Goal: Complete application form

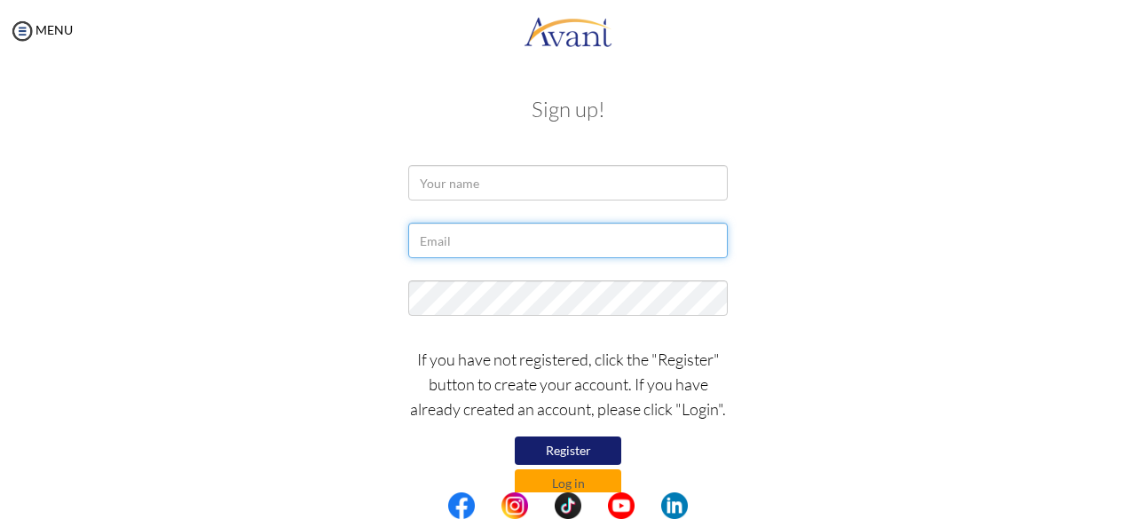
click at [485, 237] on input "text" at bounding box center [568, 241] width 320 height 36
type input "GCEP9974@GMAIL.COM"
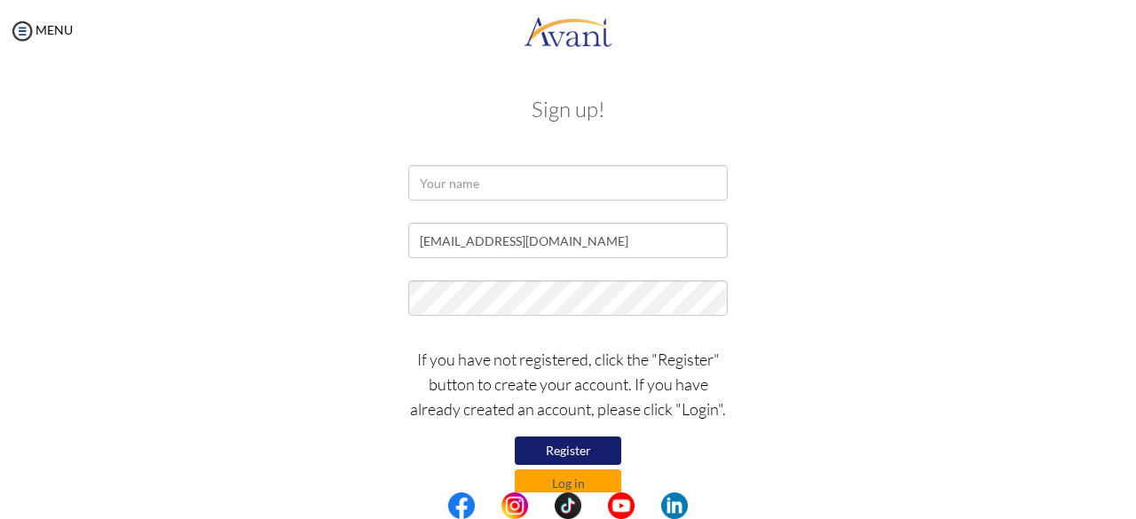
click at [900, 177] on div at bounding box center [568, 187] width 1039 height 44
click at [545, 451] on button "Register" at bounding box center [568, 451] width 107 height 28
click at [557, 478] on button "Log in" at bounding box center [568, 484] width 107 height 28
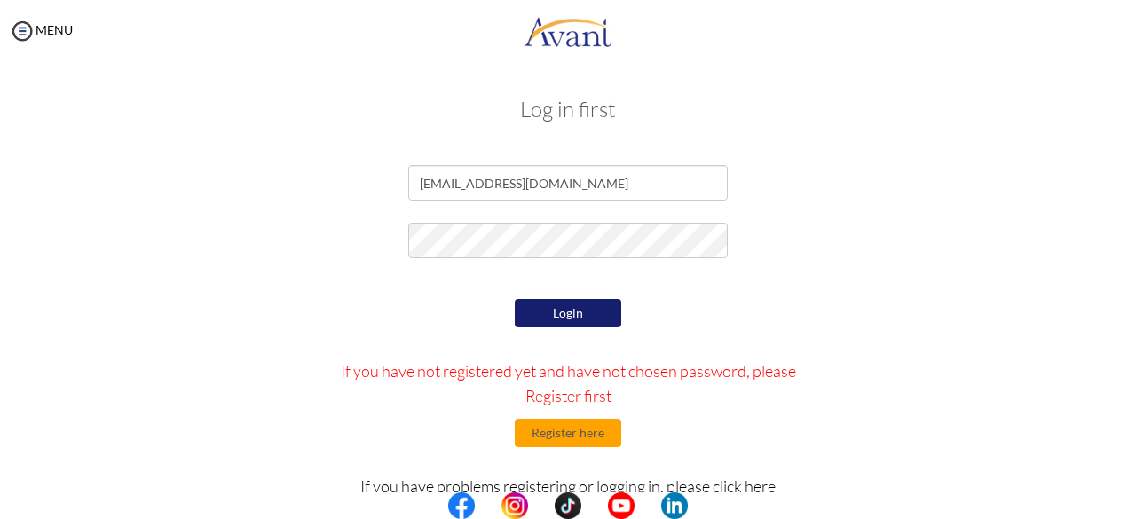
click at [593, 320] on button "Login" at bounding box center [568, 313] width 107 height 28
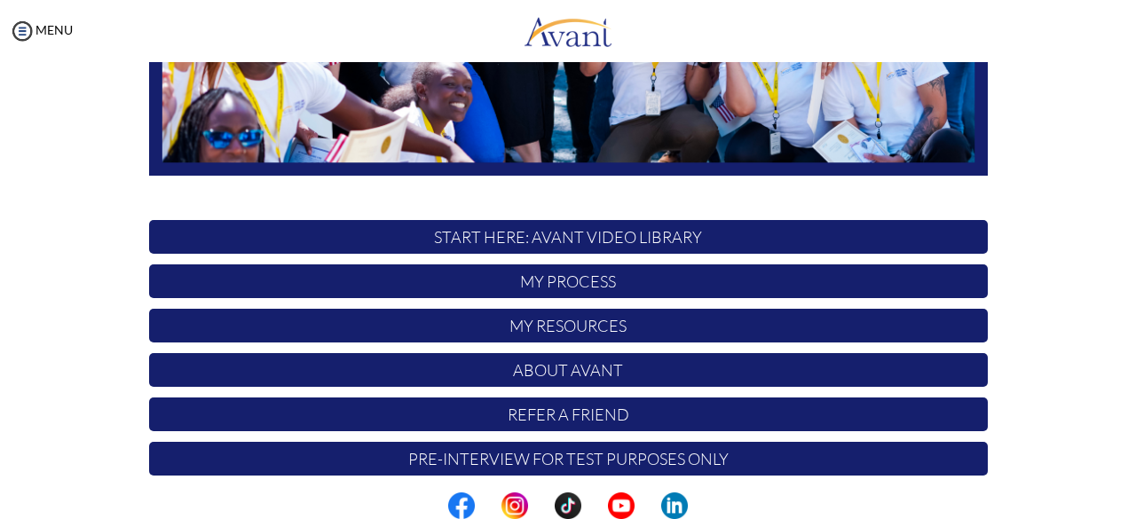
scroll to position [467, 0]
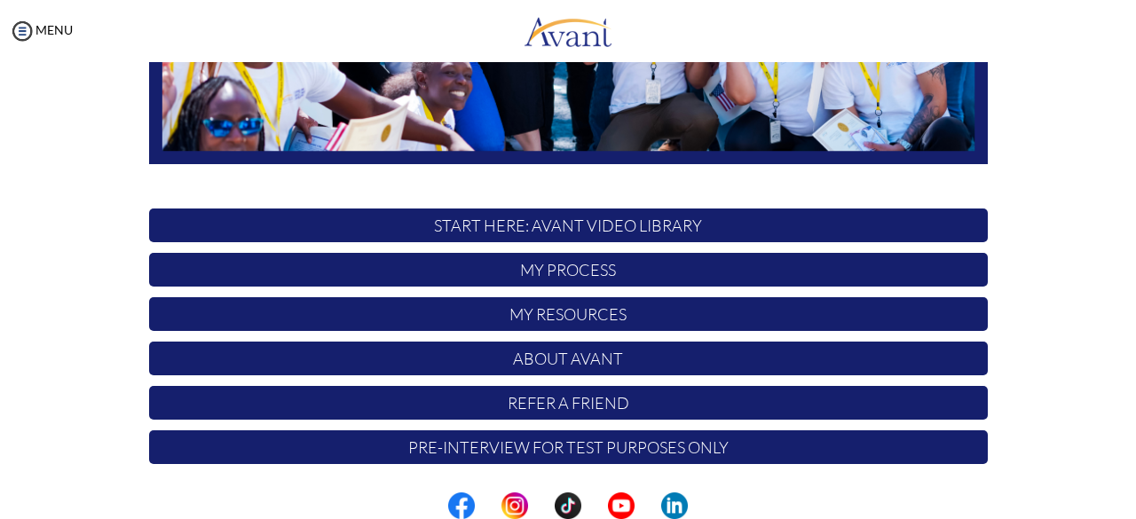
click at [883, 455] on p "Pre-Interview for test purposes only" at bounding box center [568, 447] width 839 height 34
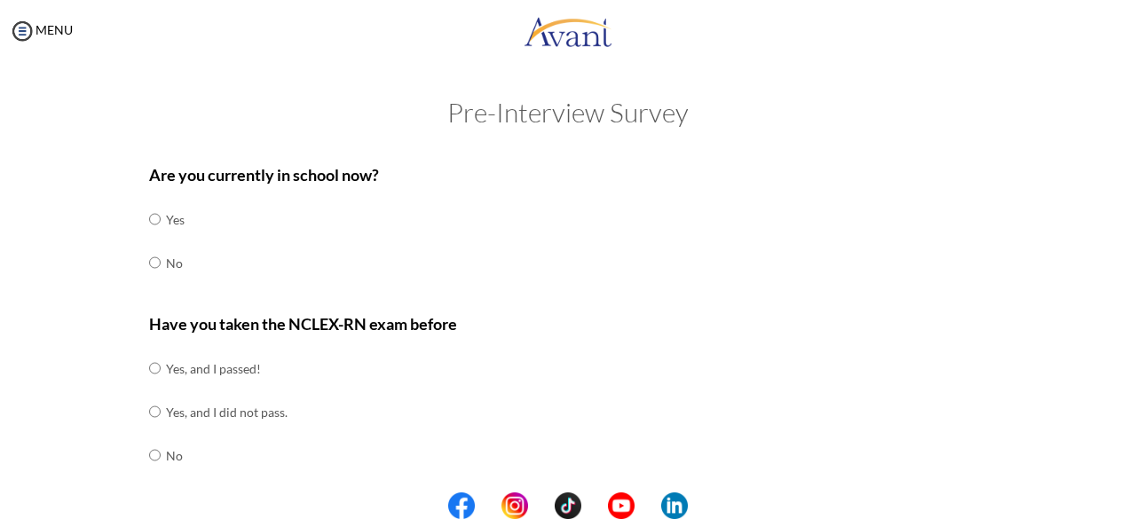
click at [166, 258] on td "No" at bounding box center [175, 262] width 19 height 43
click at [149, 260] on input "radio" at bounding box center [155, 263] width 12 height 36
radio input "true"
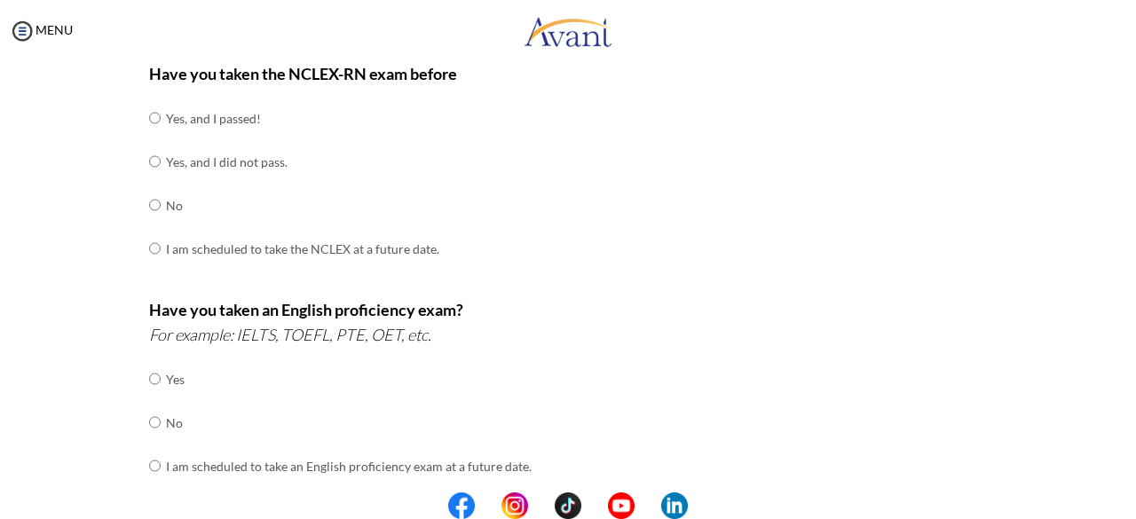
scroll to position [259, 0]
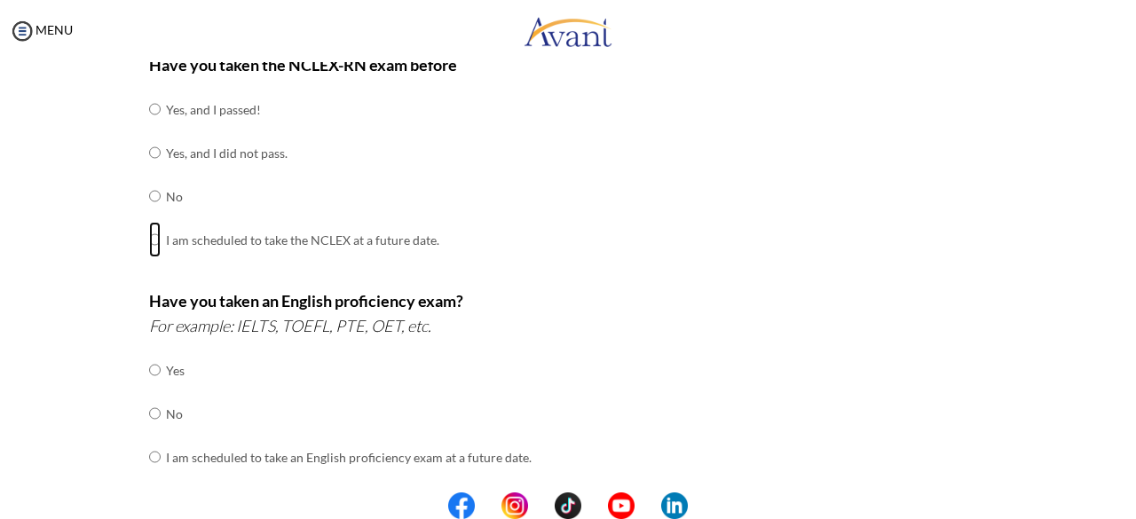
click at [149, 233] on input "radio" at bounding box center [155, 240] width 12 height 36
radio input "true"
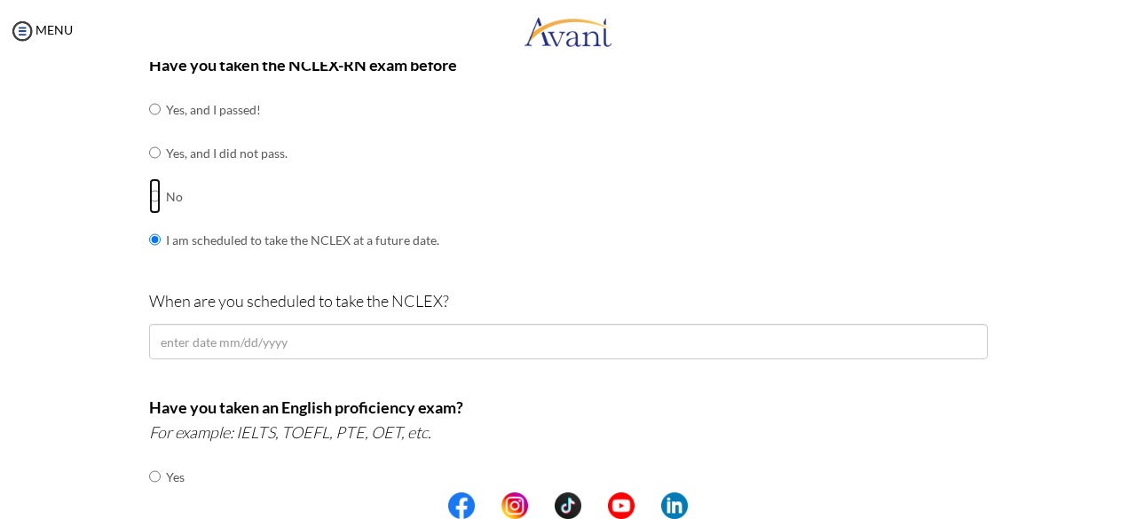
click at [149, 196] on input "radio" at bounding box center [155, 196] width 12 height 36
radio input "true"
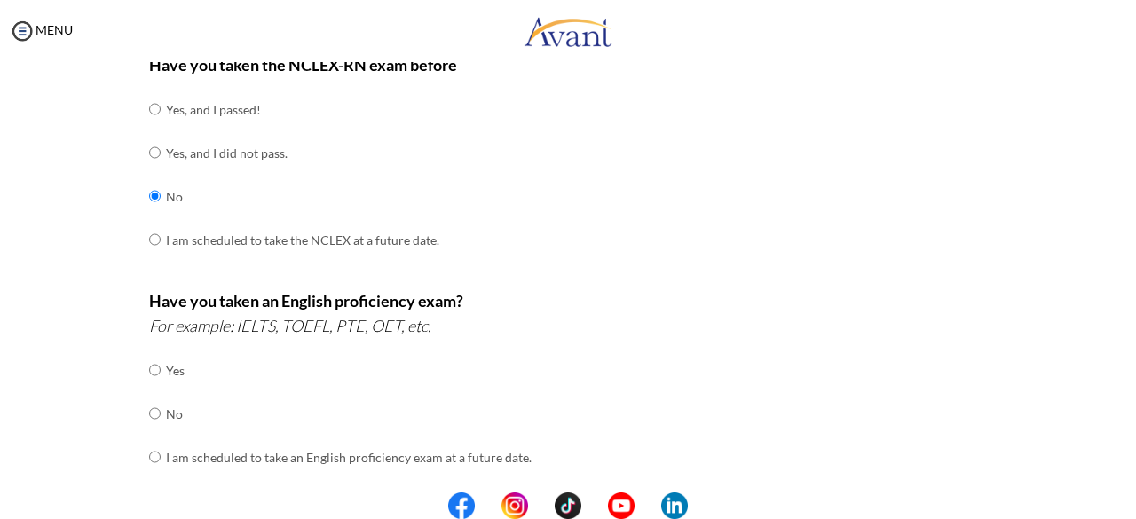
click at [166, 364] on td "Yes" at bounding box center [349, 370] width 366 height 43
click at [151, 370] on input "radio" at bounding box center [155, 370] width 12 height 36
radio input "true"
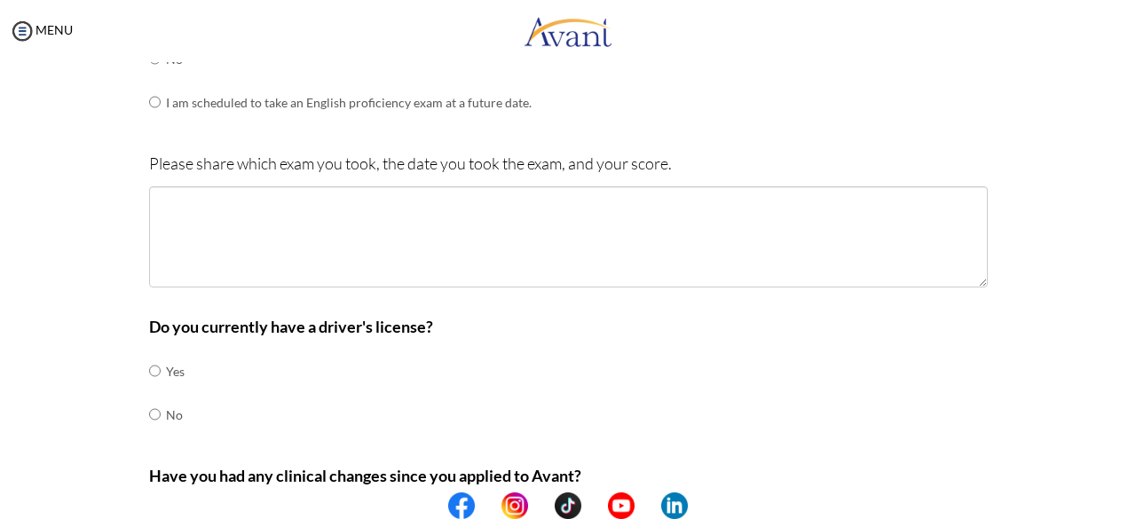
scroll to position [623, 0]
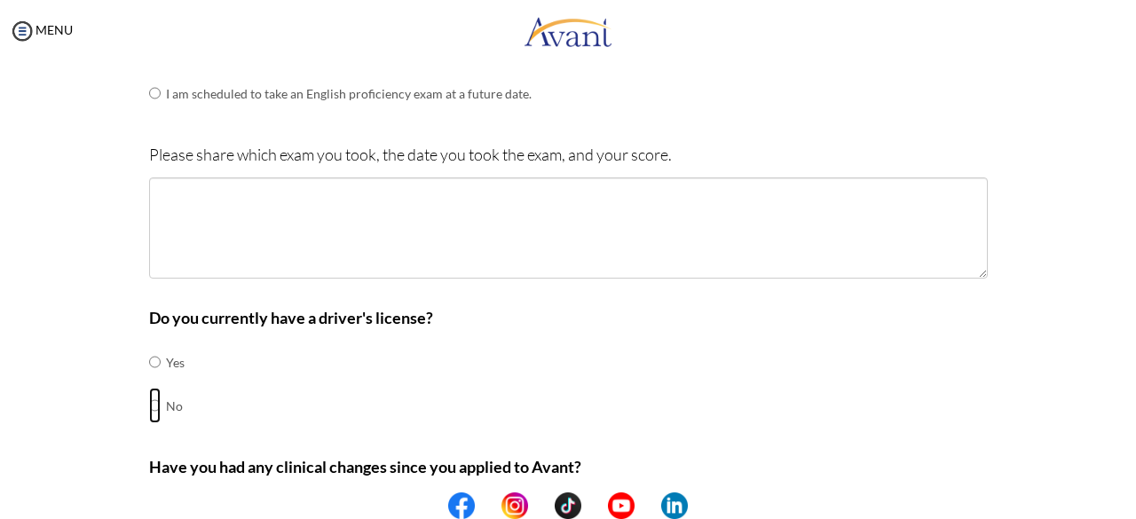
click at [149, 411] on input "radio" at bounding box center [155, 406] width 12 height 36
radio input "true"
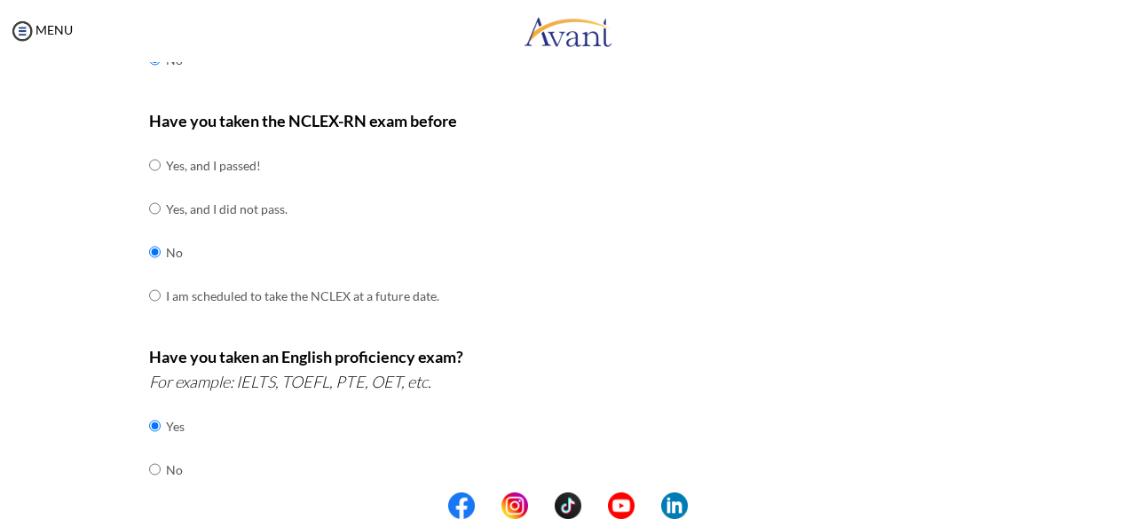
scroll to position [225, 0]
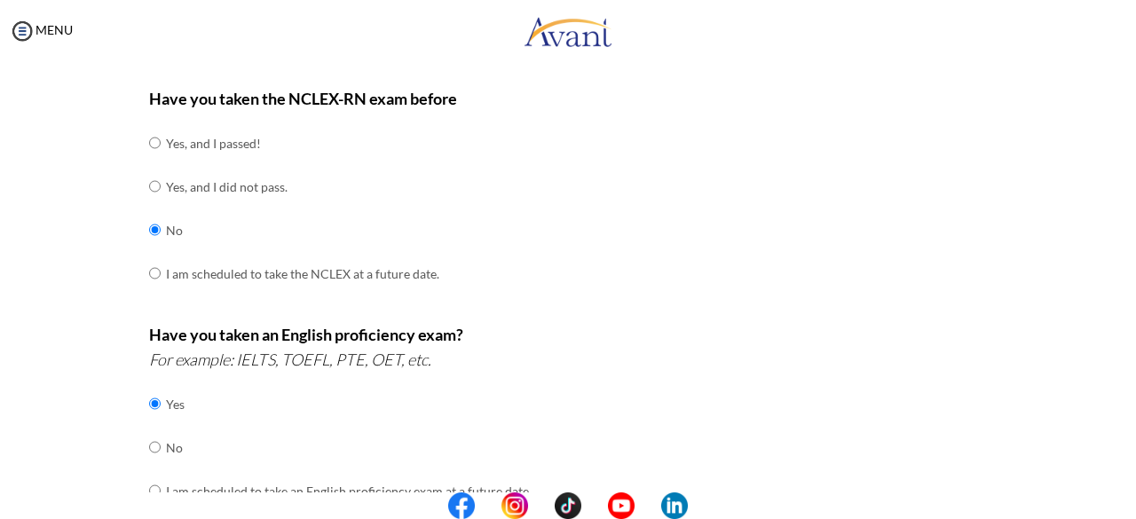
click at [166, 275] on td "I am scheduled to take the NCLEX at a future date." at bounding box center [302, 273] width 273 height 43
click at [149, 271] on input "radio" at bounding box center [155, 274] width 12 height 36
radio input "true"
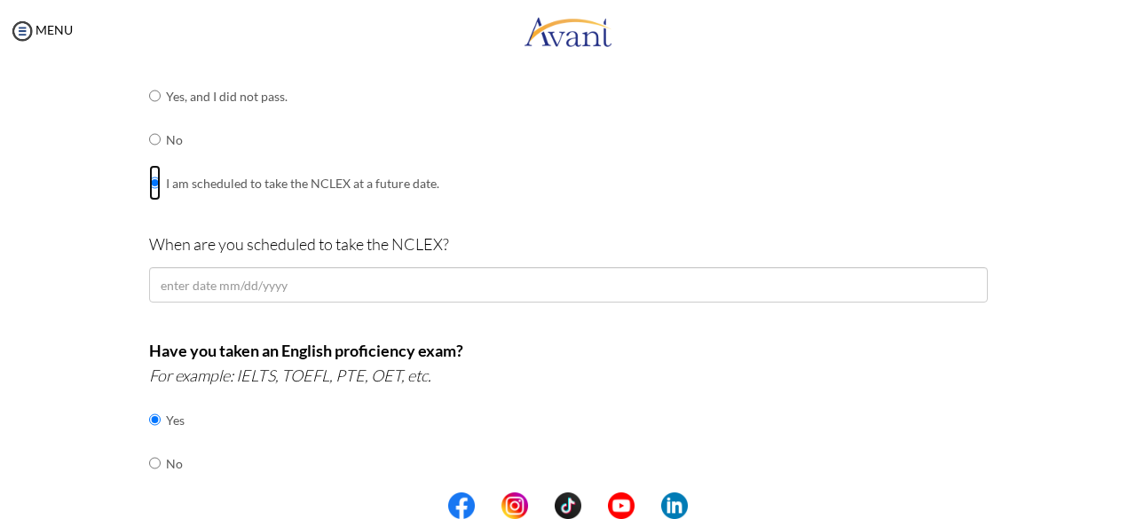
scroll to position [342, 0]
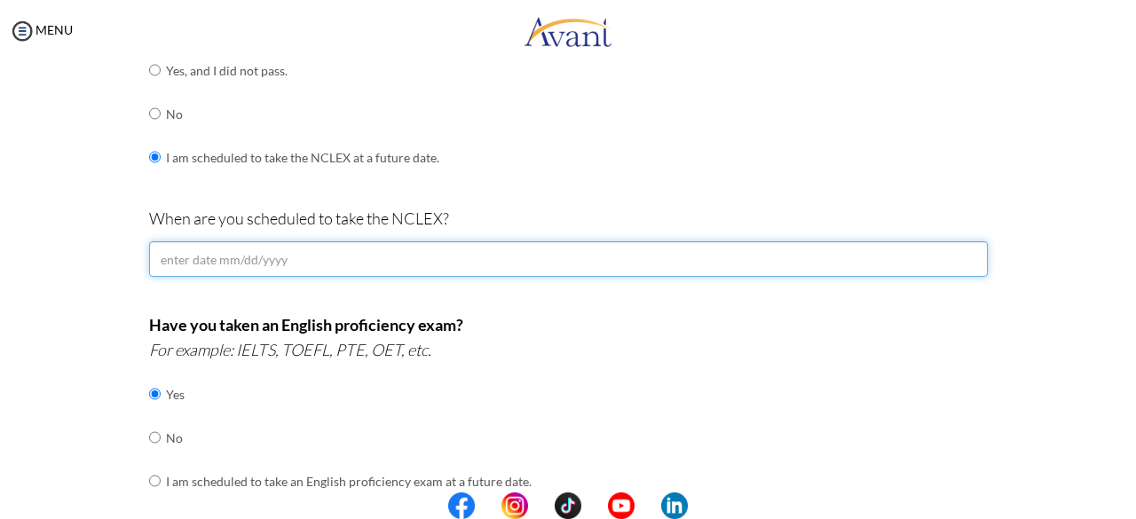
click at [231, 263] on input "text" at bounding box center [568, 259] width 839 height 36
type input "1"
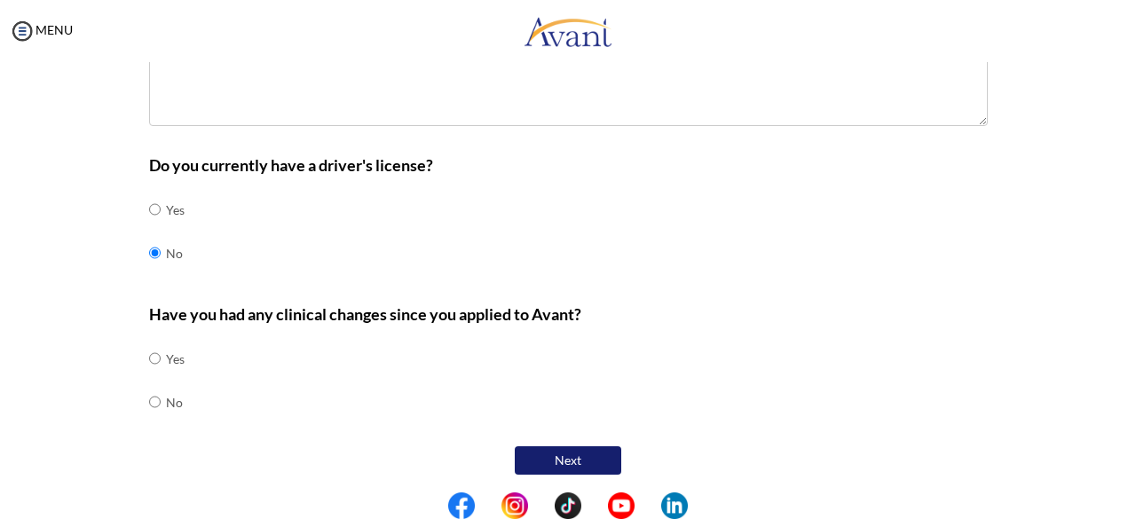
scroll to position [0, 0]
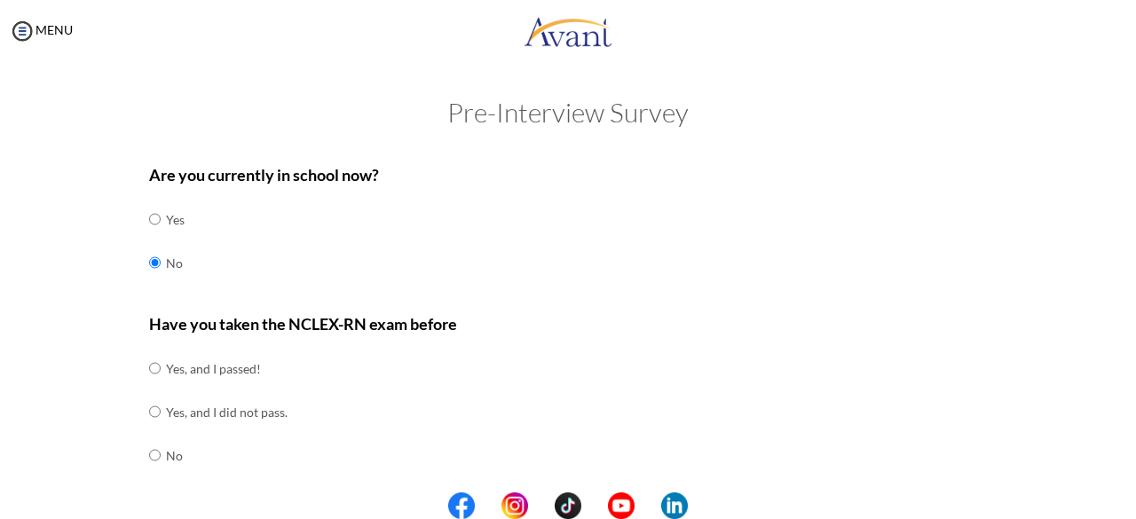
click at [170, 458] on td "No" at bounding box center [302, 455] width 273 height 43
click at [153, 458] on input "radio" at bounding box center [155, 456] width 12 height 36
radio input "true"
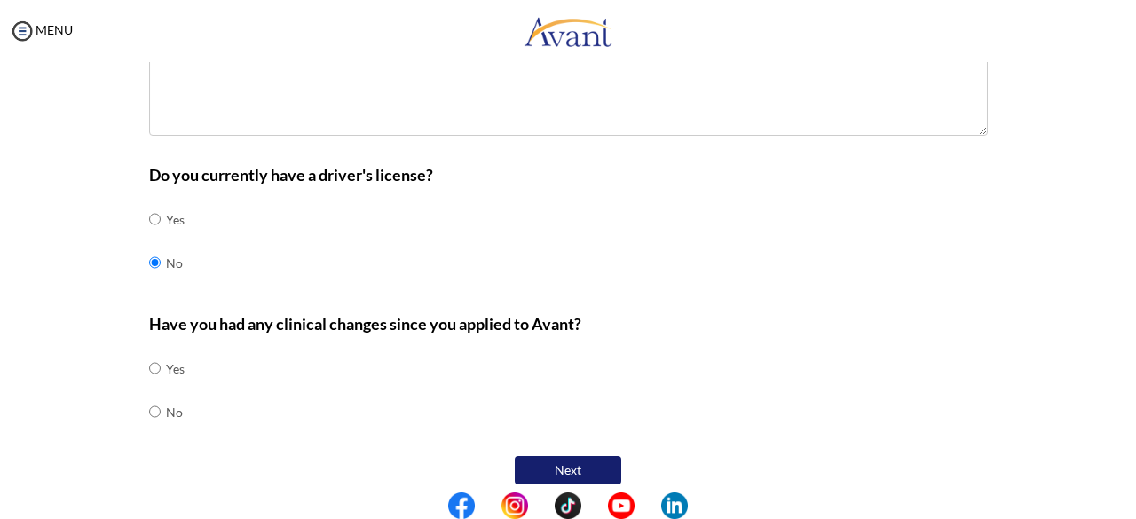
scroll to position [776, 0]
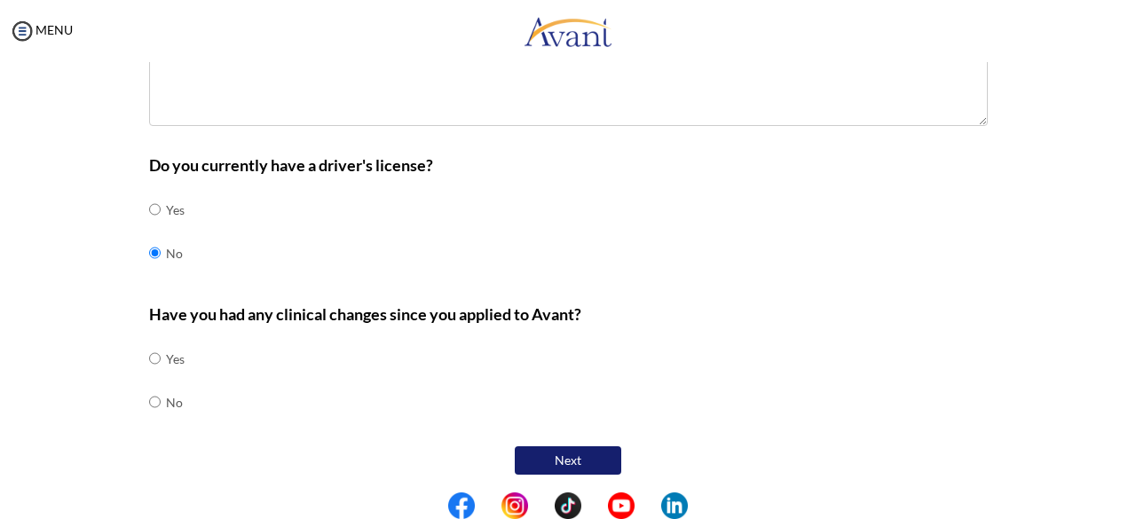
click at [161, 398] on td at bounding box center [163, 402] width 5 height 43
click at [149, 398] on input "radio" at bounding box center [155, 402] width 12 height 36
radio input "true"
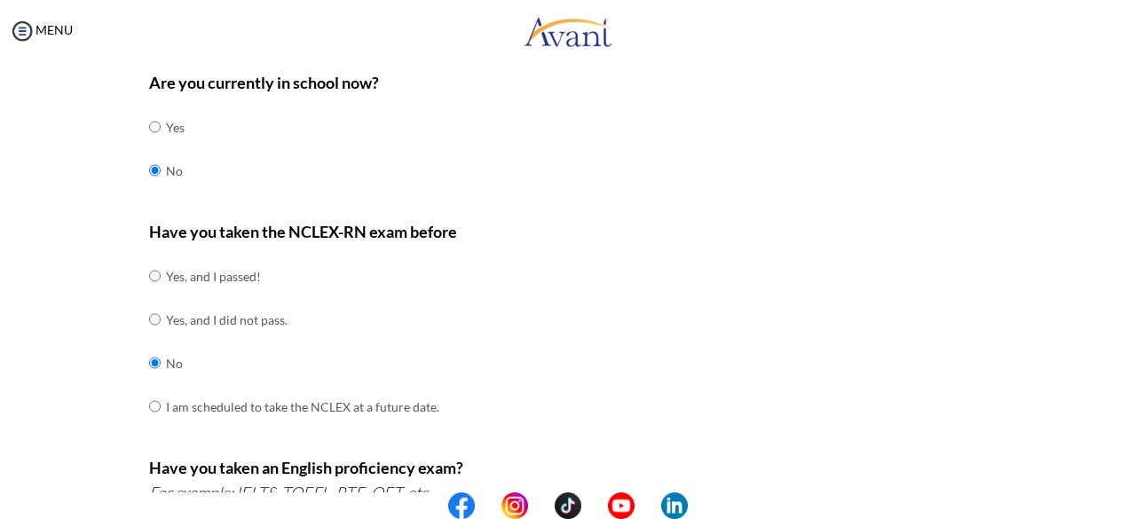
scroll to position [0, 0]
